Goal: Task Accomplishment & Management: Manage account settings

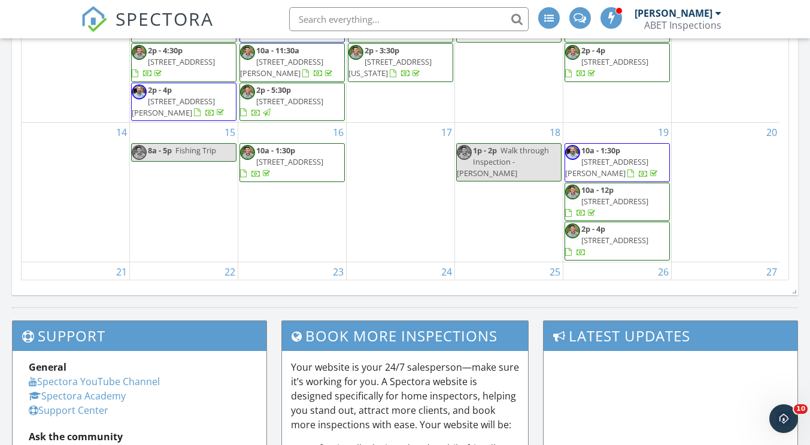
scroll to position [1019, 829]
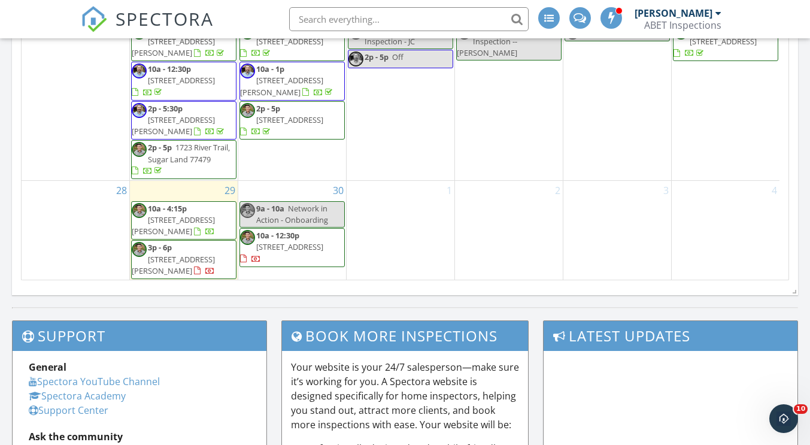
click at [525, 291] on div "Calendar September 2025 today list day week cal wk 4 wk month Sun Mon Tue Wed T…" at bounding box center [405, 1] width 786 height 587
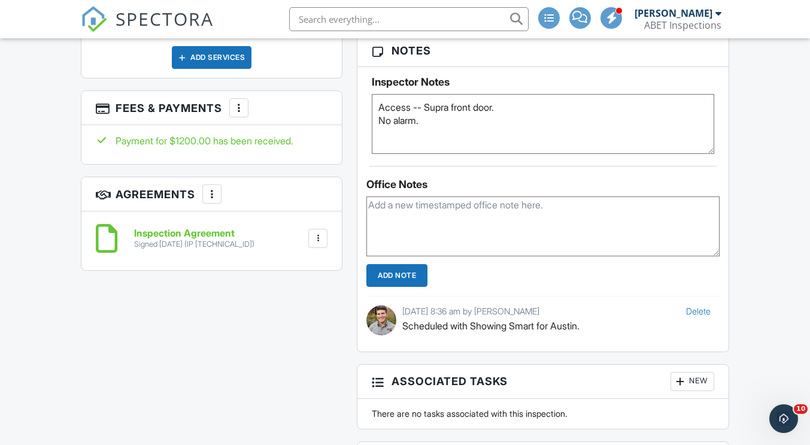
scroll to position [668, 0]
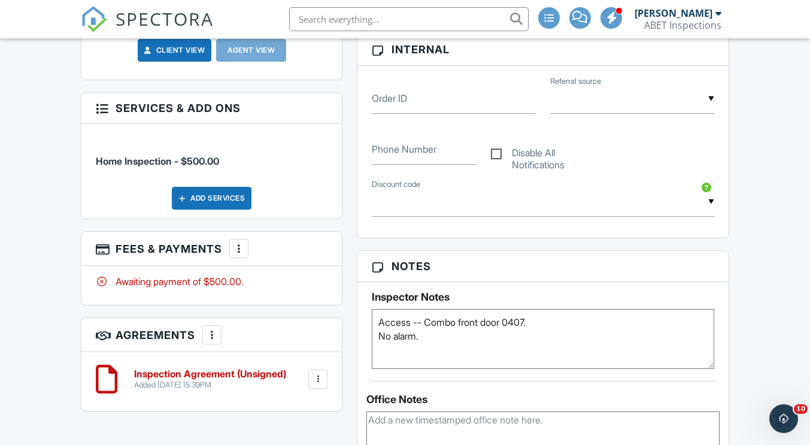
scroll to position [599, 0]
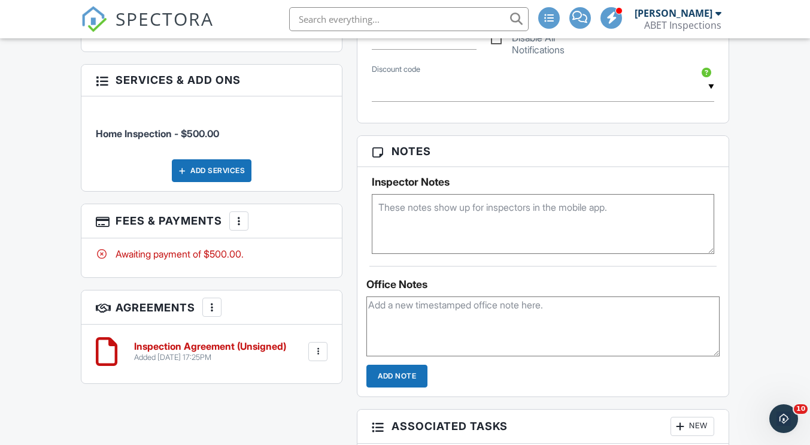
scroll to position [719, 0]
